Goal: Task Accomplishment & Management: Manage account settings

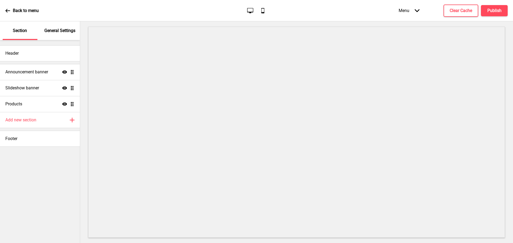
click at [63, 33] on p "General Settings" at bounding box center [59, 31] width 31 height 6
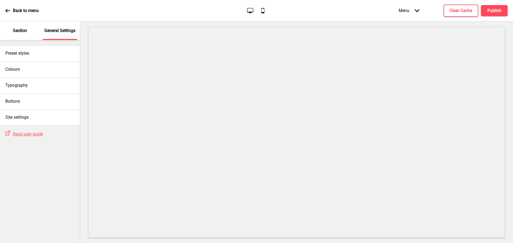
click at [28, 33] on div "Section" at bounding box center [20, 30] width 35 height 19
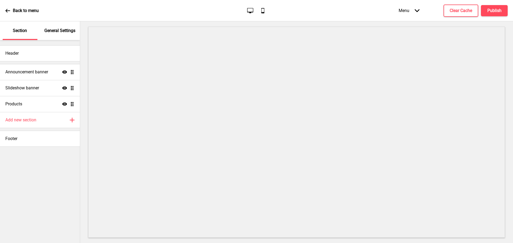
click at [417, 10] on icon "Arrow down" at bounding box center [417, 10] width 5 height 5
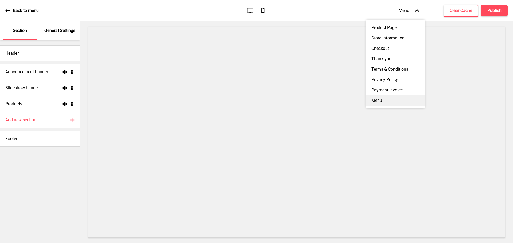
click at [387, 105] on div "Menu" at bounding box center [395, 100] width 59 height 10
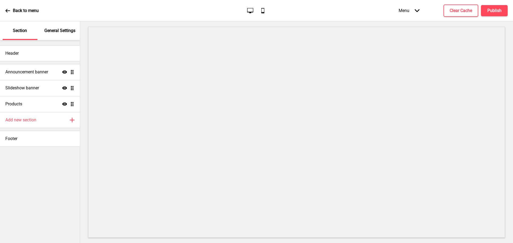
click at [410, 11] on div "Menu Arrow down" at bounding box center [409, 11] width 32 height 16
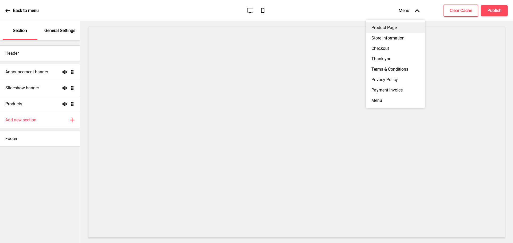
click at [390, 26] on div "Product Page" at bounding box center [395, 27] width 59 height 10
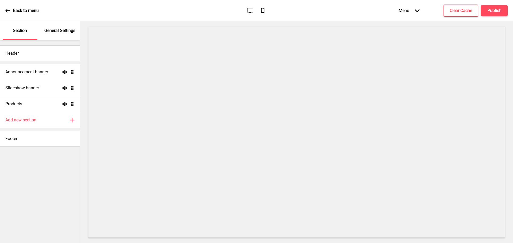
click at [263, 9] on icon "Mobile" at bounding box center [262, 10] width 7 height 7
click at [248, 10] on icon "Desktop" at bounding box center [250, 10] width 7 height 7
click at [59, 29] on p "General Settings" at bounding box center [59, 31] width 31 height 6
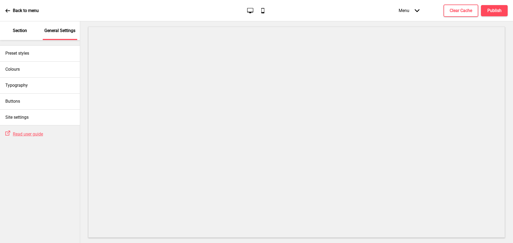
click at [23, 30] on p "Section" at bounding box center [20, 31] width 14 height 6
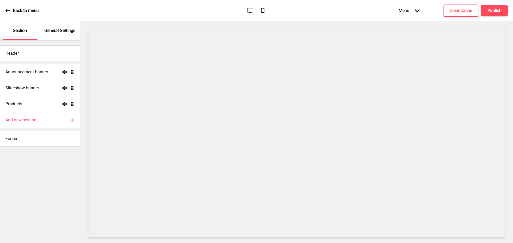
click at [21, 12] on p "Back to menu" at bounding box center [26, 11] width 26 height 6
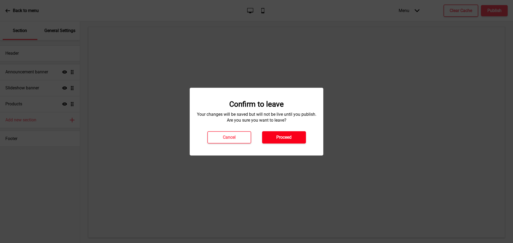
click at [277, 135] on h4 "Proceed" at bounding box center [283, 138] width 15 height 6
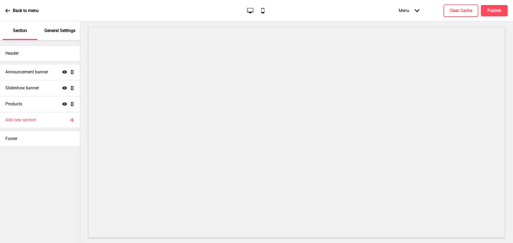
click at [59, 33] on p "General Settings" at bounding box center [59, 31] width 31 height 6
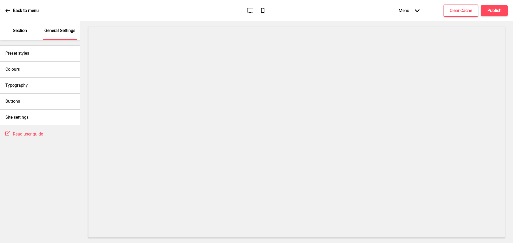
click at [18, 32] on p "Section" at bounding box center [20, 31] width 14 height 6
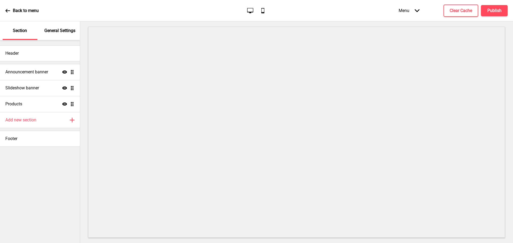
click at [414, 13] on div "Menu Arrow down" at bounding box center [409, 11] width 32 height 16
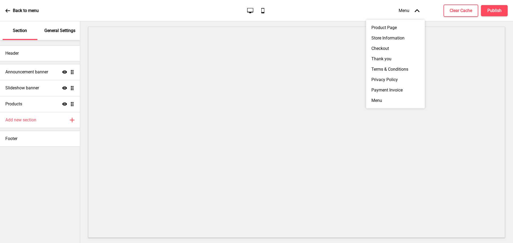
click at [11, 12] on div "Back to menu" at bounding box center [21, 10] width 33 height 14
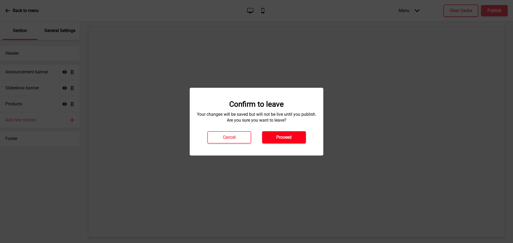
click at [281, 138] on h4 "Proceed" at bounding box center [283, 138] width 15 height 6
